Goal: Information Seeking & Learning: Learn about a topic

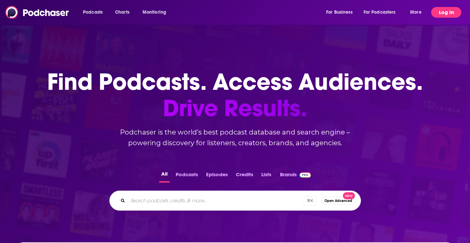
click at [450, 15] on button "Log In" at bounding box center [446, 12] width 30 height 11
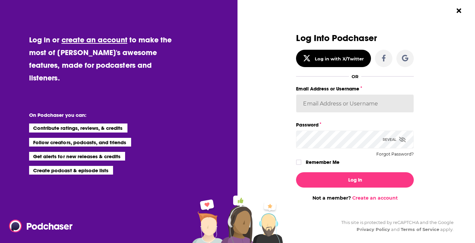
click at [339, 107] on input "Email Address or Username" at bounding box center [355, 104] width 118 height 18
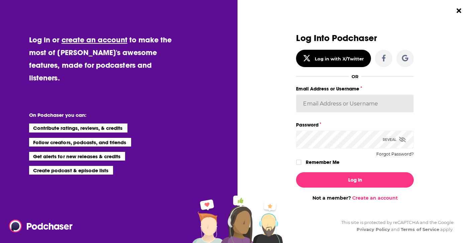
click at [356, 108] on input "Email Address or Username" at bounding box center [355, 104] width 118 height 18
type input "LKassela"
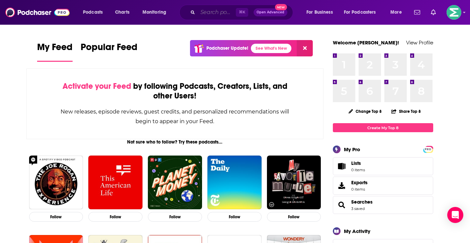
click at [209, 12] on input "Search podcasts, credits, & more..." at bounding box center [217, 12] width 38 height 11
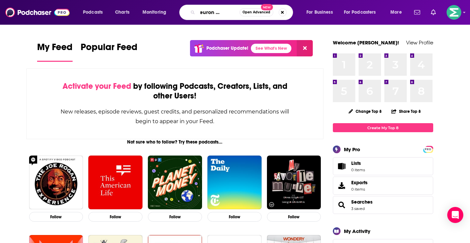
scroll to position [0, 16]
type input "the neuron ai podcast"
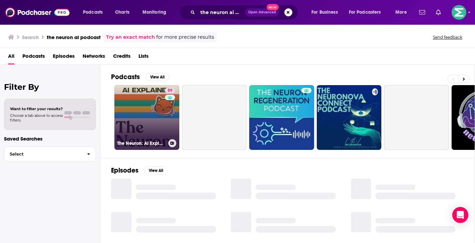
click at [140, 123] on link "59 The Neuron: AI Explained" at bounding box center [146, 117] width 65 height 65
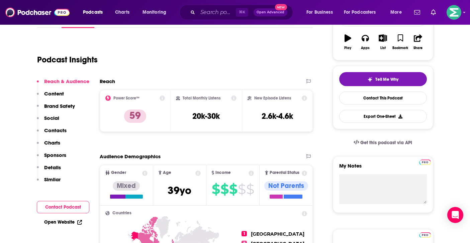
scroll to position [119, 0]
